Goal: Contribute content: Add original content to the website for others to see

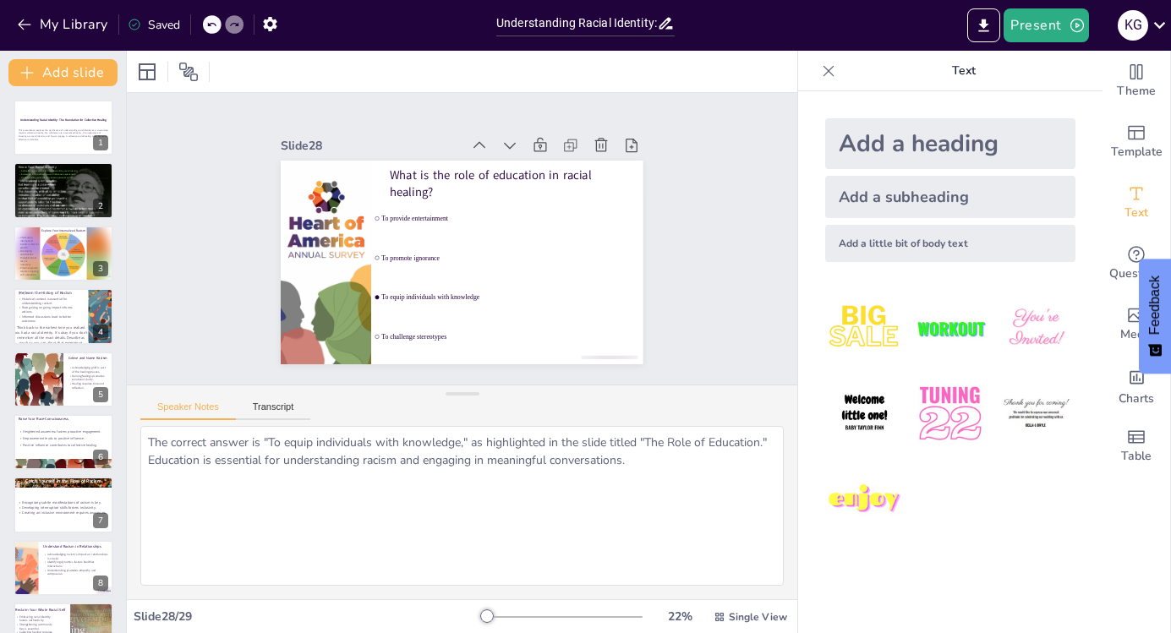
scroll to position [1297, 0]
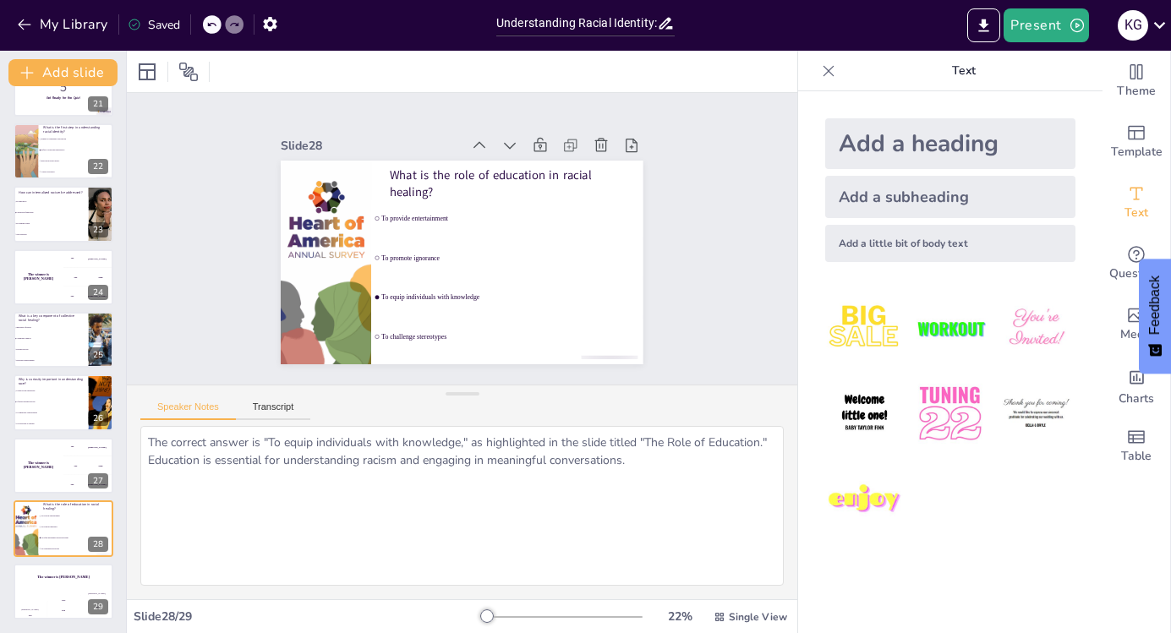
checkbox input "true"
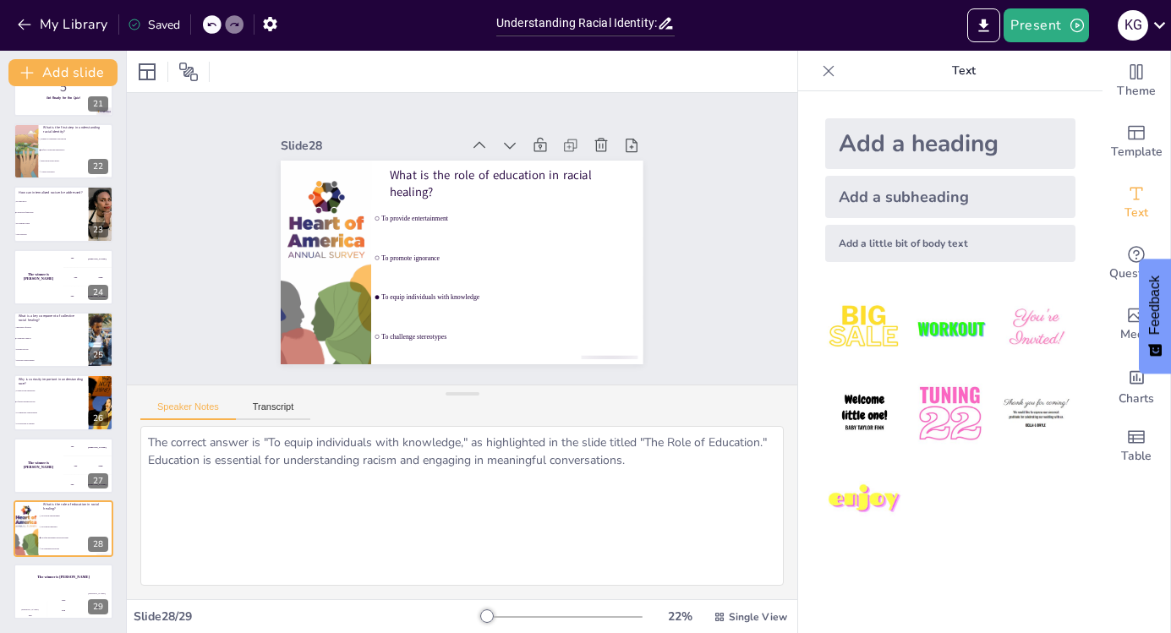
checkbox input "true"
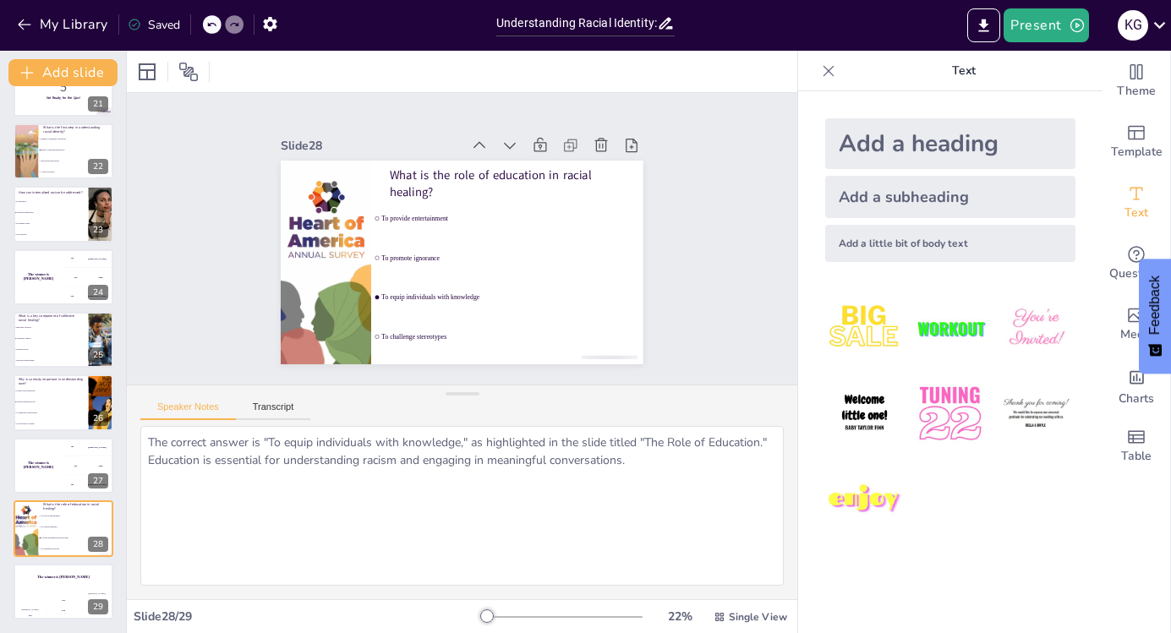
checkbox input "true"
click at [294, 0] on html "My Library Saved Understanding Racial Identity: The Foundation for Collective H…" at bounding box center [585, 380] width 1171 height 760
checkbox input "true"
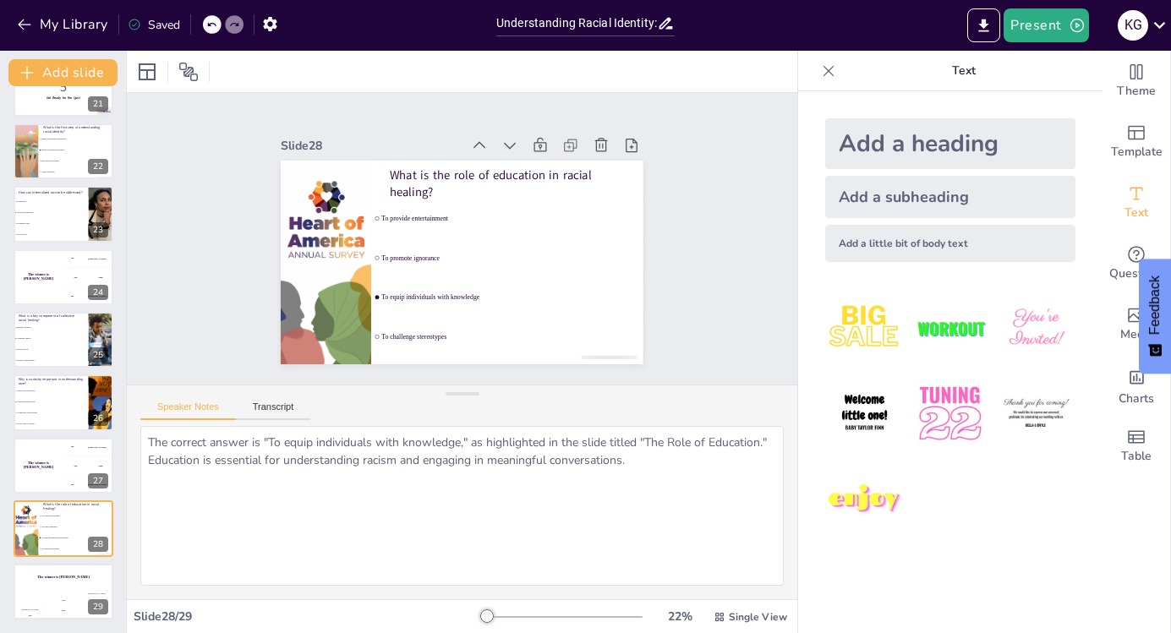
checkbox input "true"
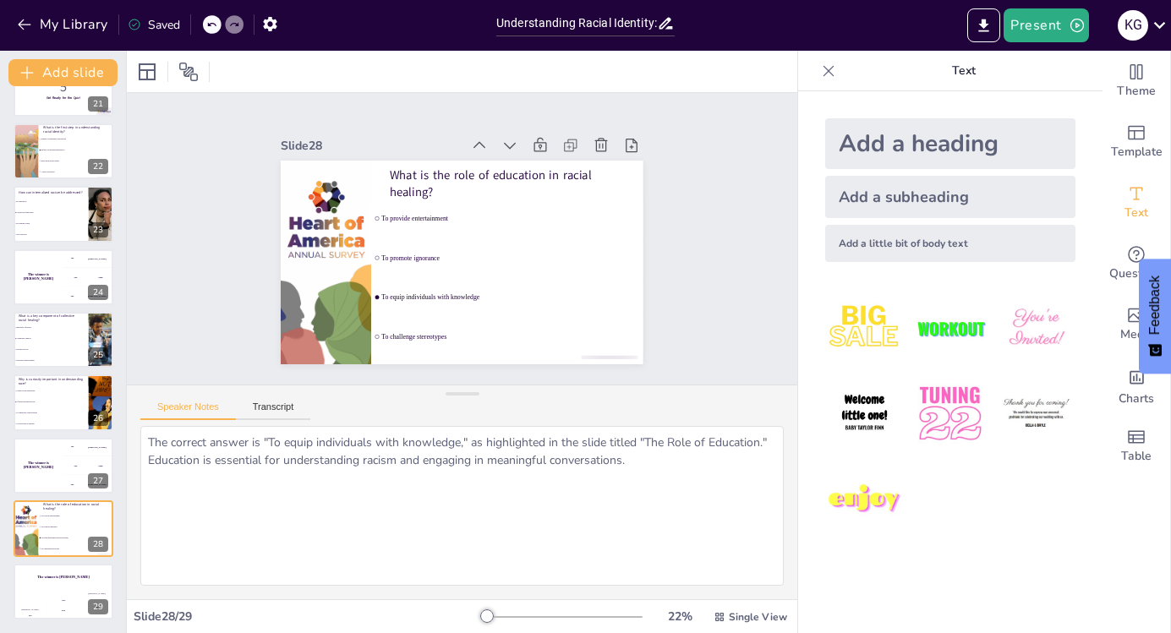
checkbox input "true"
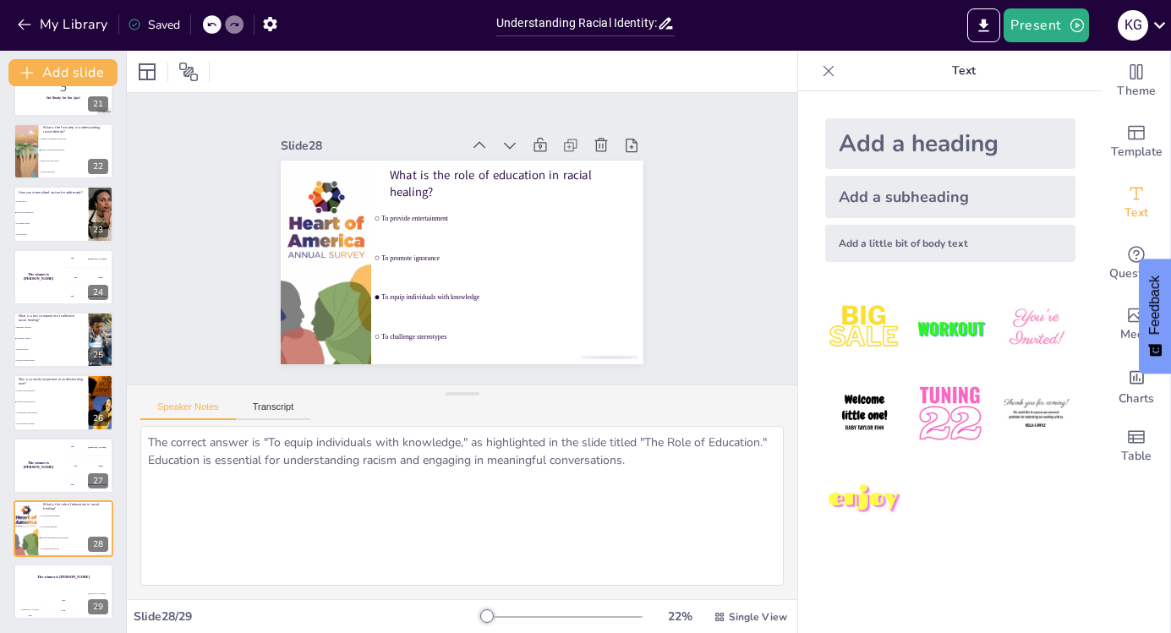
checkbox input "true"
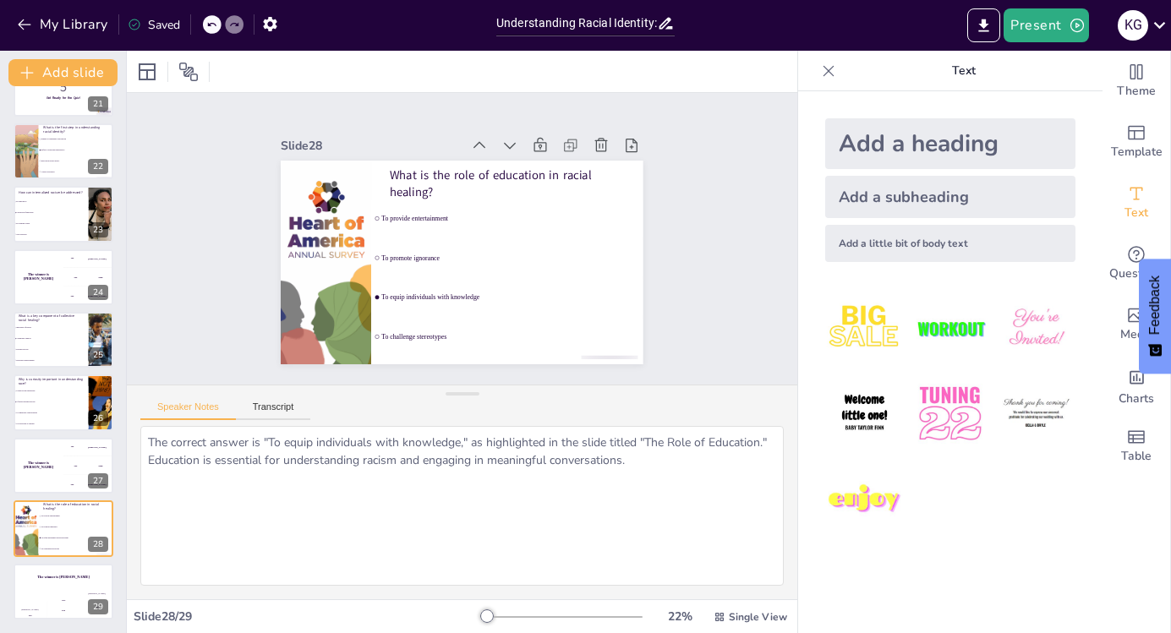
checkbox input "true"
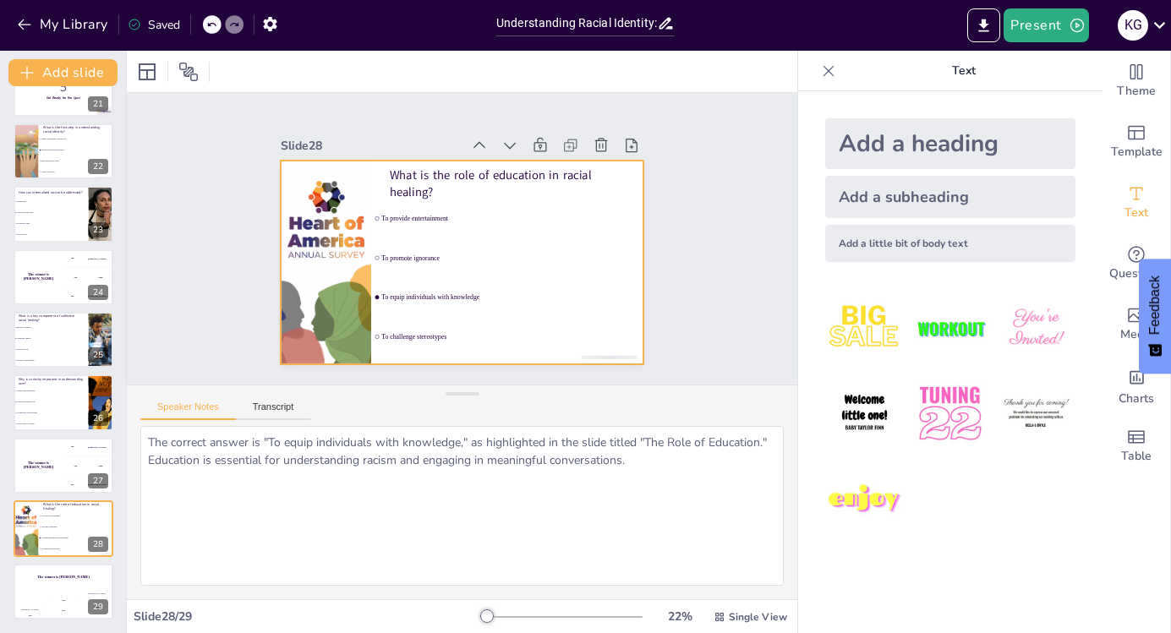
checkbox input "true"
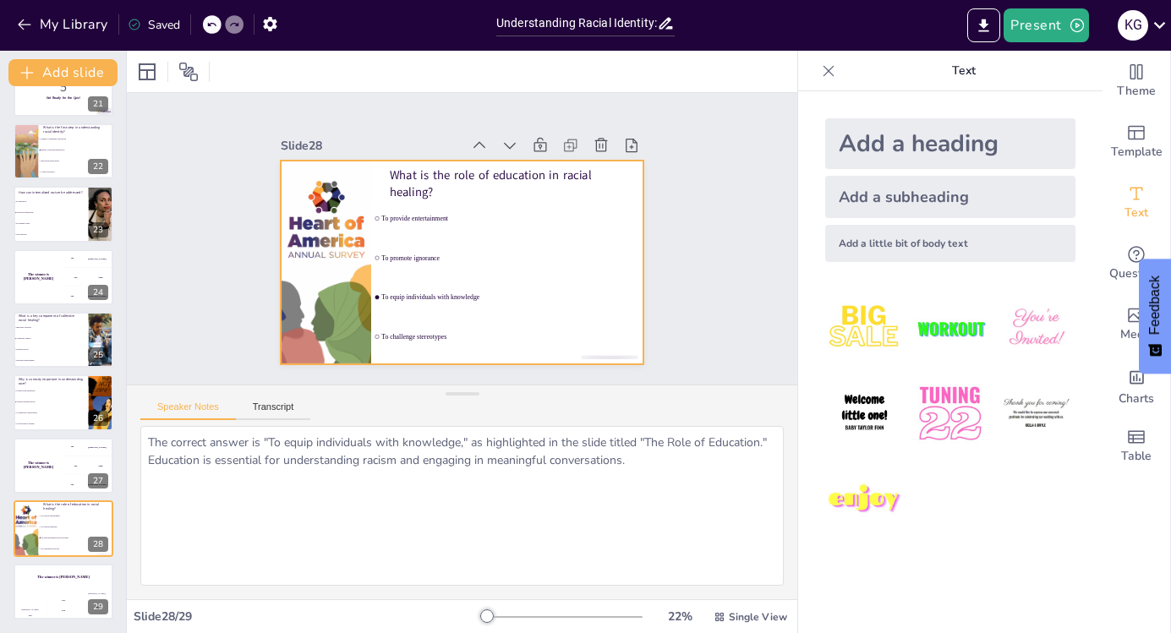
checkbox input "true"
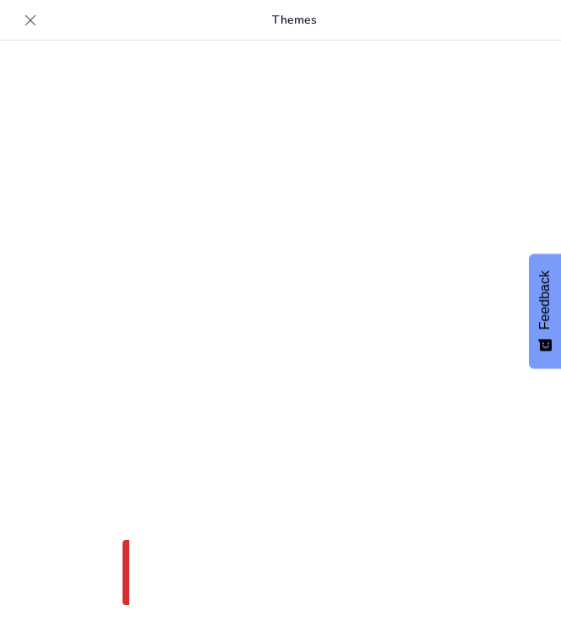
type input "Understanding Racial Identity: The Foundation for Collective Healing"
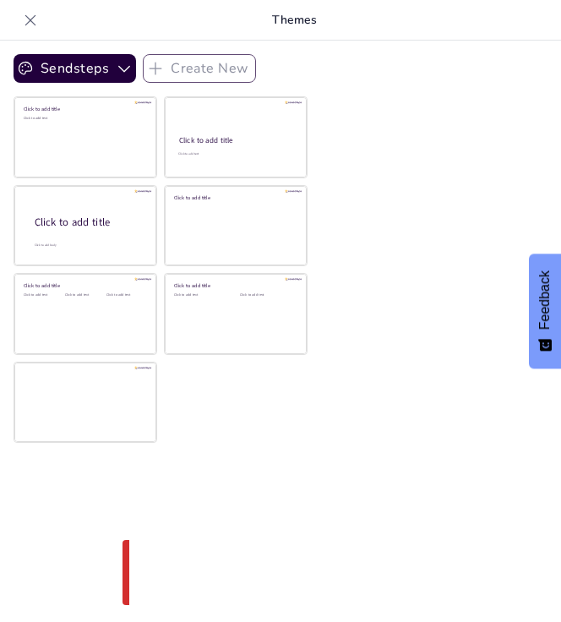
checkbox input "true"
